Goal: Information Seeking & Learning: Learn about a topic

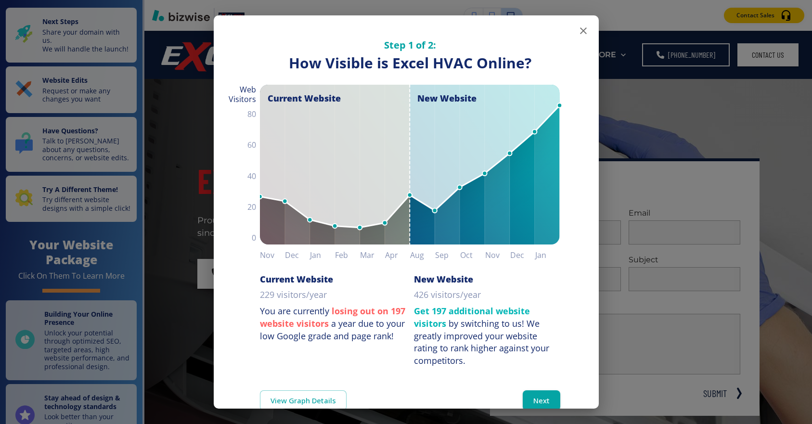
click at [575, 40] on div "Step 1 of 2: How Visible are You Online? How Visible is Excel HVAC Online? Curr…" at bounding box center [406, 191] width 385 height 352
click at [582, 27] on icon "button" at bounding box center [584, 31] width 12 height 12
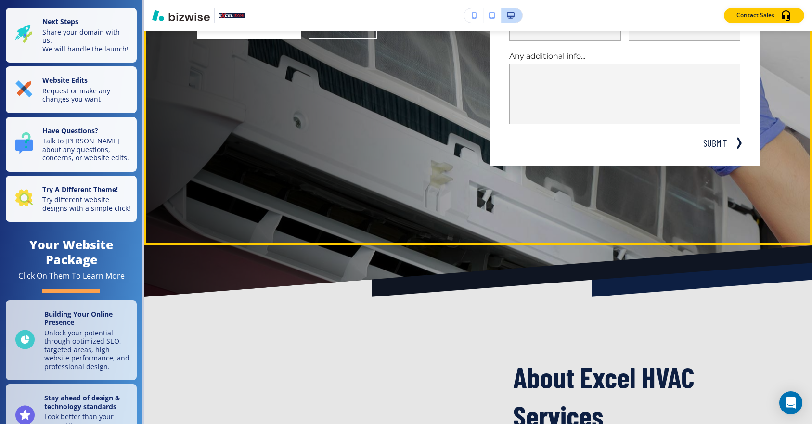
scroll to position [264, 0]
